Goal: Find specific page/section: Find specific page/section

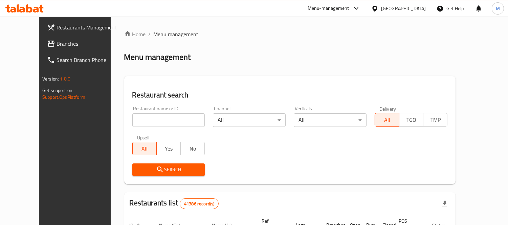
click at [167, 120] on input "search" at bounding box center [168, 120] width 73 height 14
click button "Search" at bounding box center [168, 170] width 73 height 13
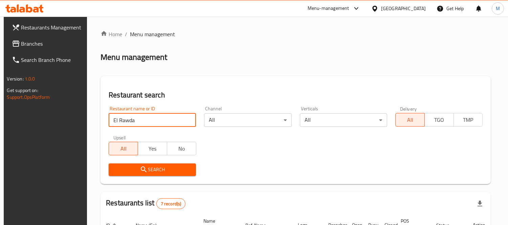
click at [140, 118] on input "El Rawda" at bounding box center [152, 120] width 87 height 14
click at [140, 118] on input "A" at bounding box center [152, 120] width 87 height 14
type input "Al asdkaa far"
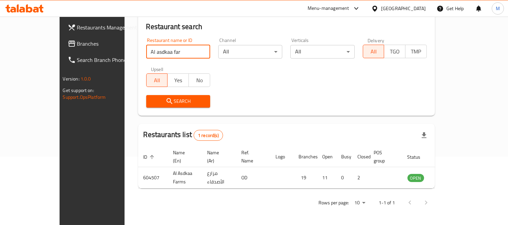
scroll to position [63, 0]
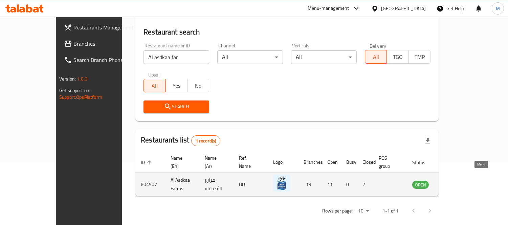
click at [456, 182] on icon "enhanced table" at bounding box center [452, 185] width 7 height 6
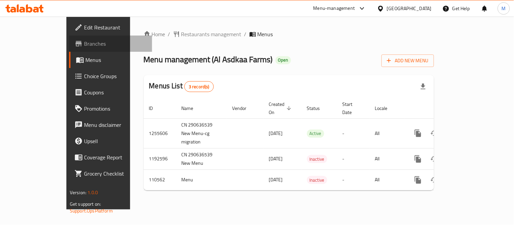
click at [84, 43] on span "Branches" at bounding box center [115, 44] width 63 height 8
